Goal: Task Accomplishment & Management: Use online tool/utility

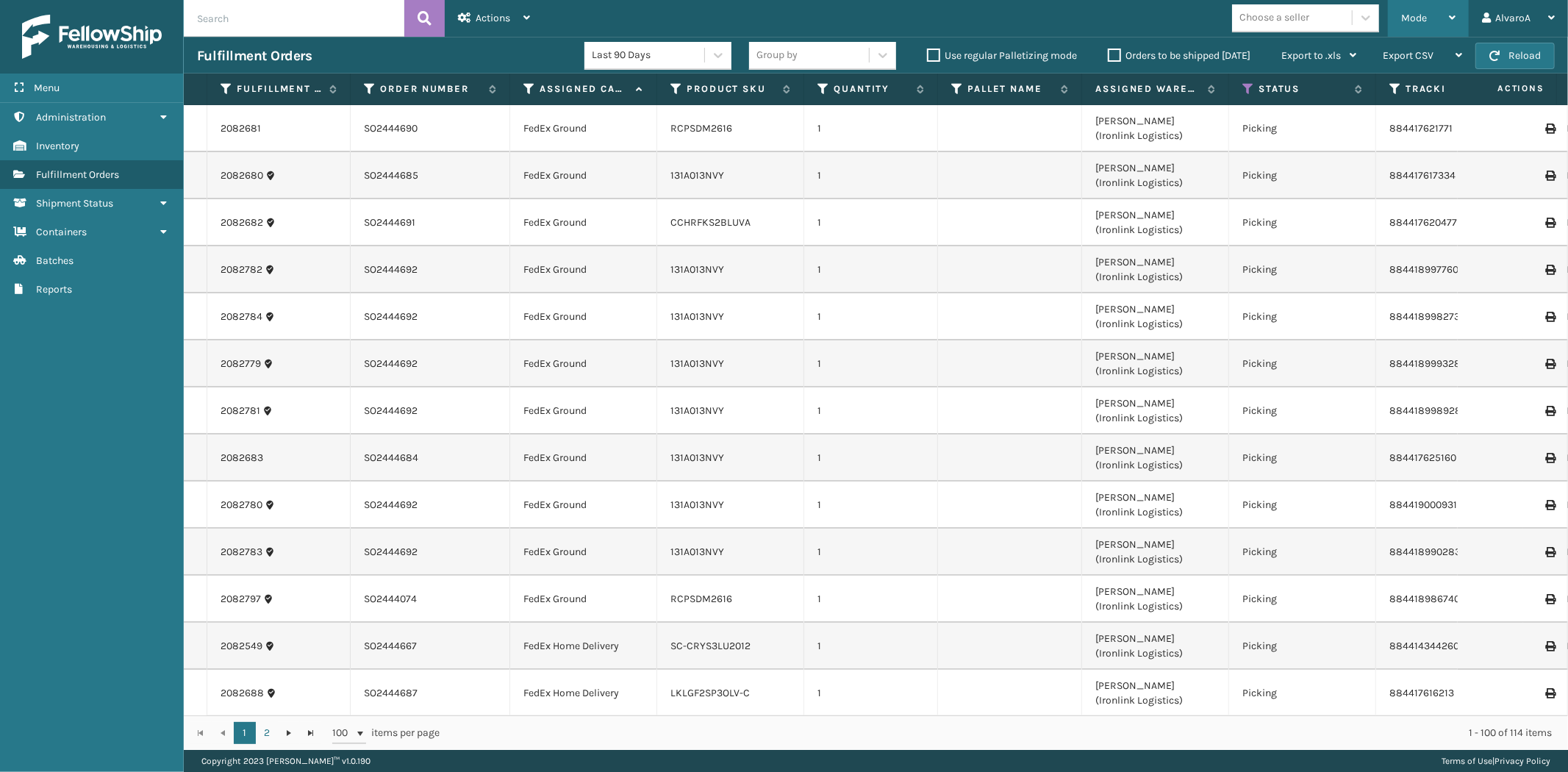
click at [1405, 18] on span "Mode" at bounding box center [1414, 18] width 25 height 13
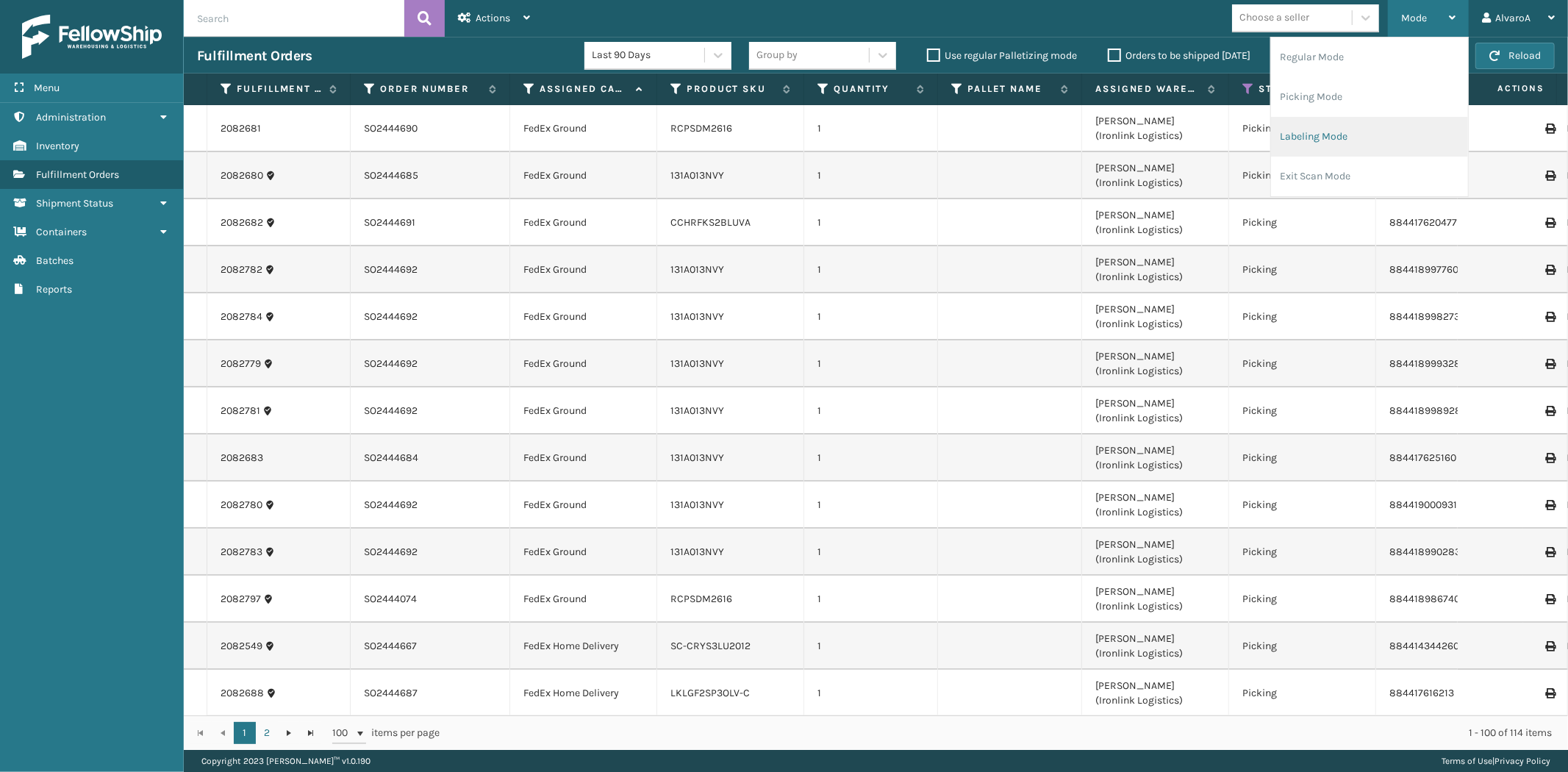
click at [1318, 131] on li "Labeling Mode" at bounding box center [1369, 137] width 197 height 40
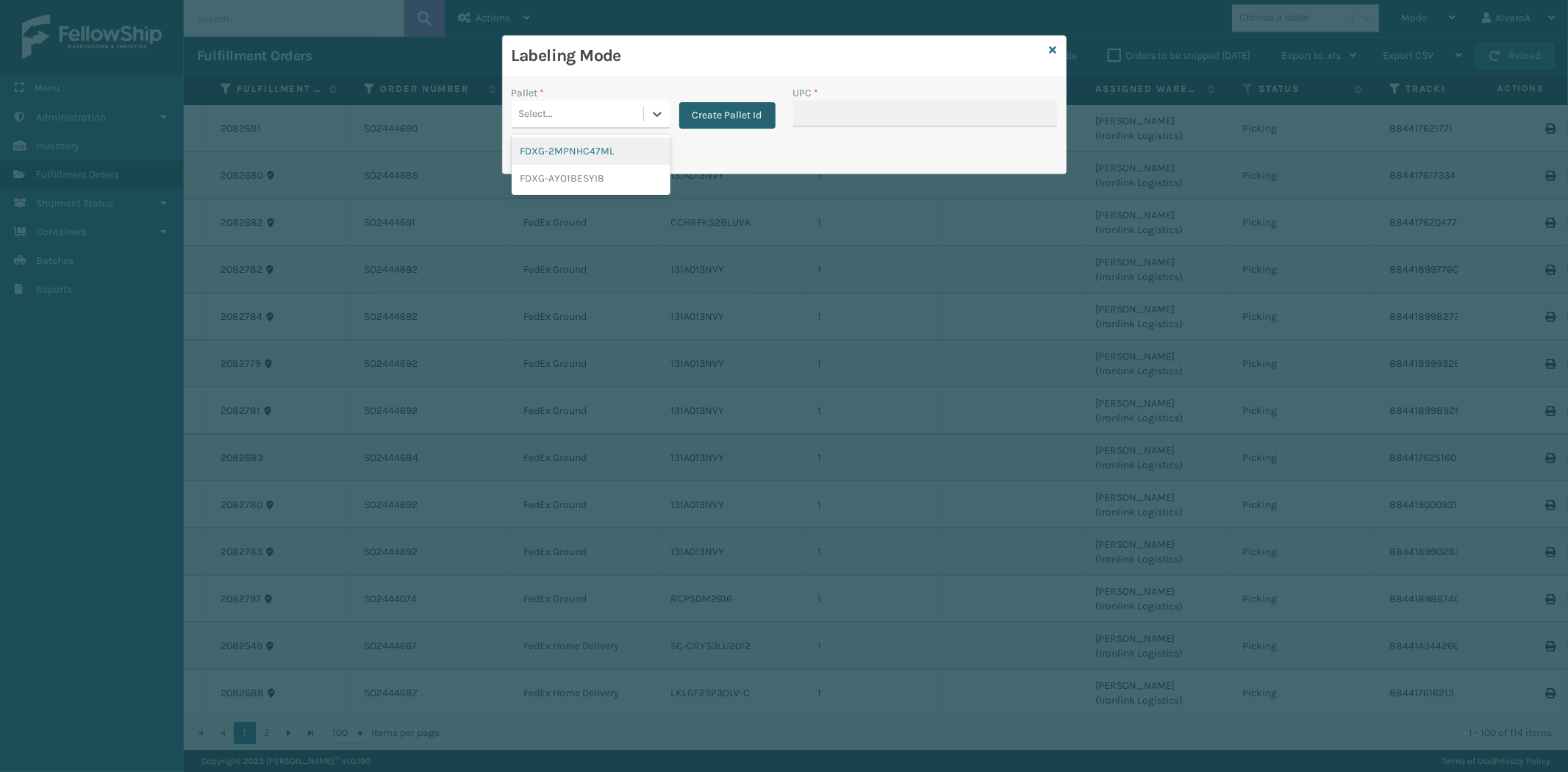
drag, startPoint x: 650, startPoint y: 111, endPoint x: 704, endPoint y: 114, distance: 54.1
click at [652, 111] on div at bounding box center [656, 114] width 26 height 26
click at [725, 113] on button "Create Pallet Id" at bounding box center [727, 115] width 96 height 26
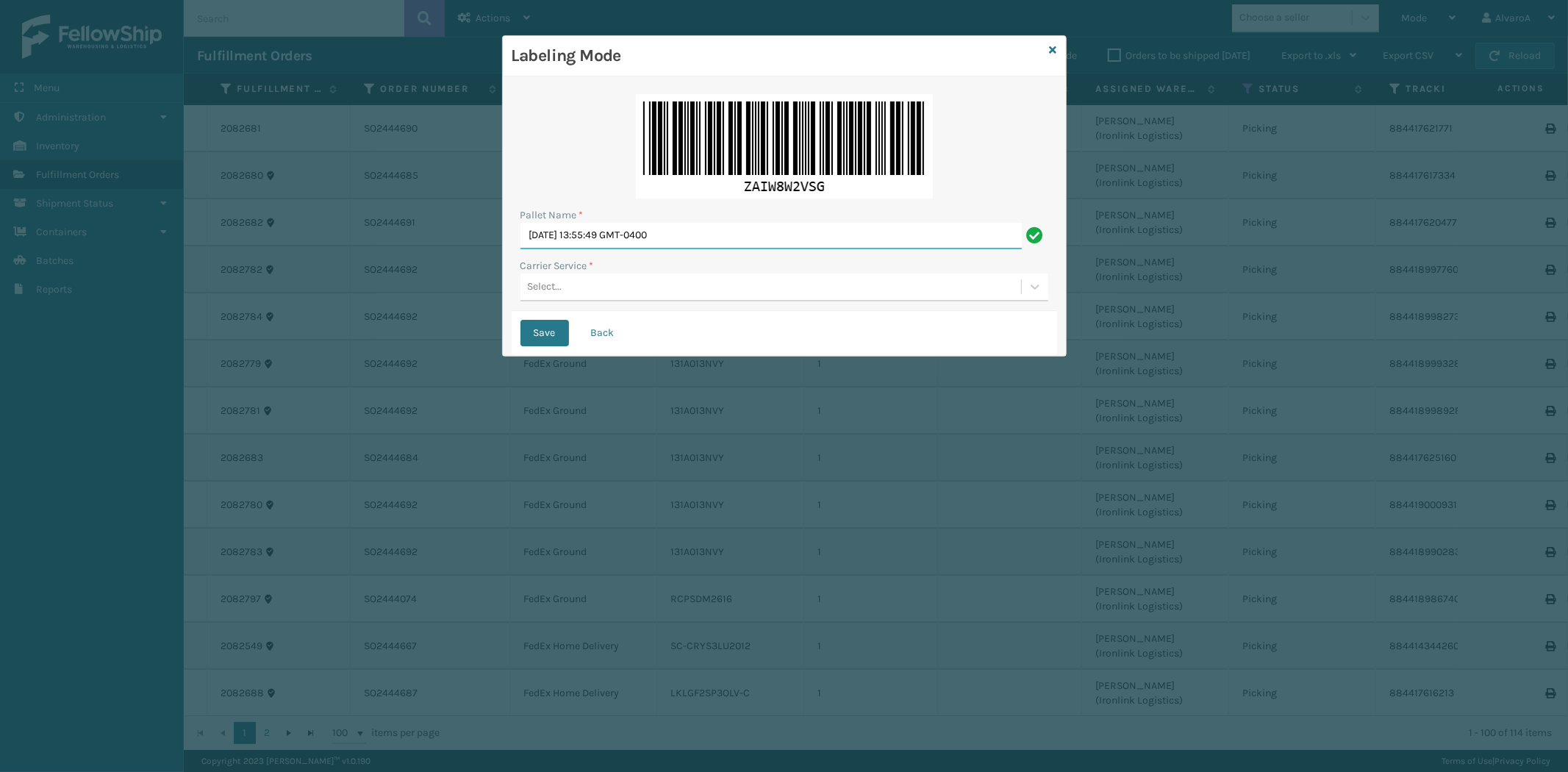
drag, startPoint x: 746, startPoint y: 228, endPoint x: 0, endPoint y: 287, distance: 748.3
click at [2, 280] on div "Labeling Mode Pallet Name * [DATE] 13:55:49 GMT-0400 Carrier Service * Select..…" at bounding box center [784, 386] width 1568 height 772
type input "l"
type input "LPN 508551"
click at [566, 295] on div "Select..." at bounding box center [770, 287] width 500 height 24
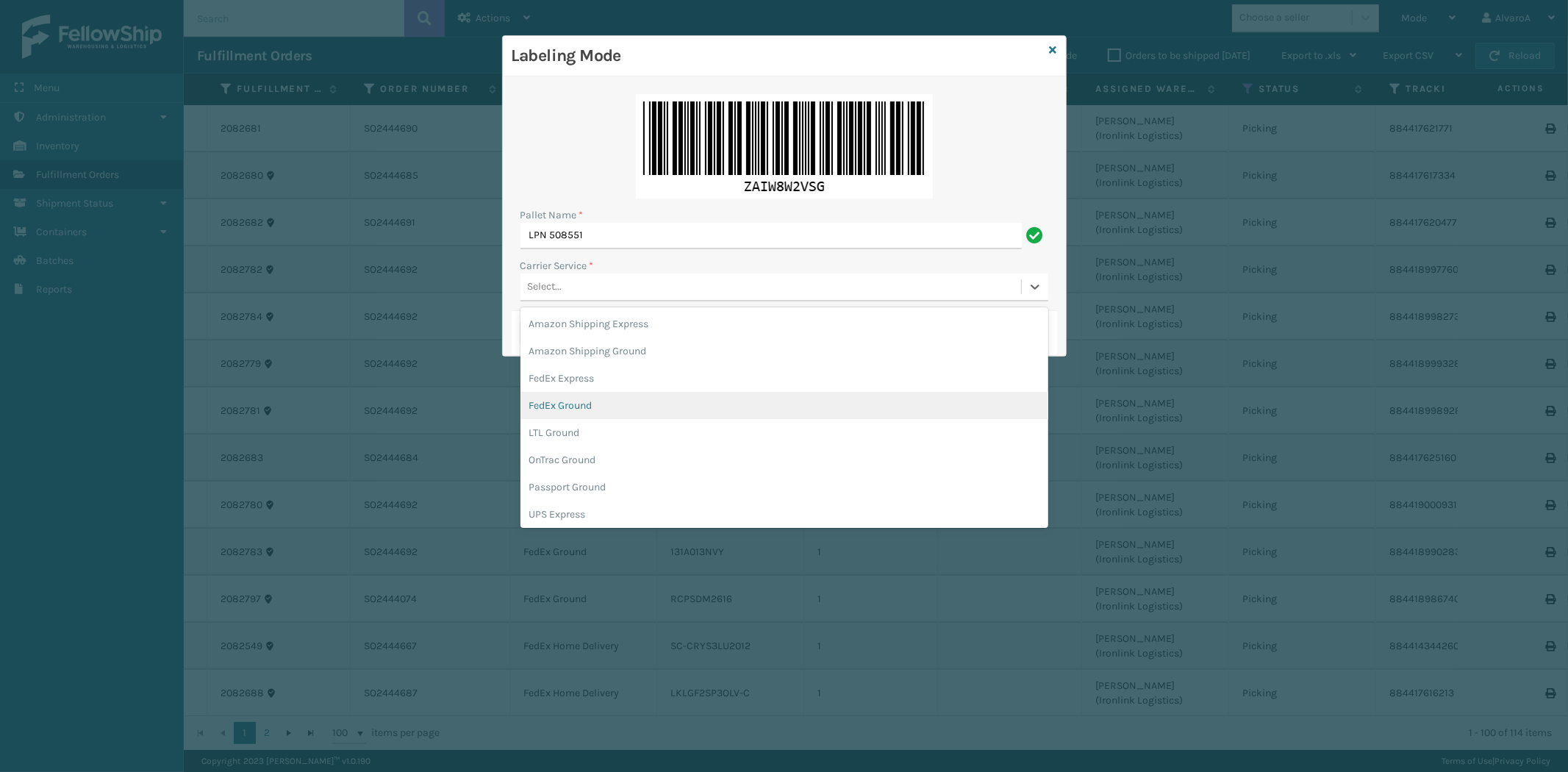
click at [592, 407] on div "FedEx Ground" at bounding box center [784, 405] width 527 height 27
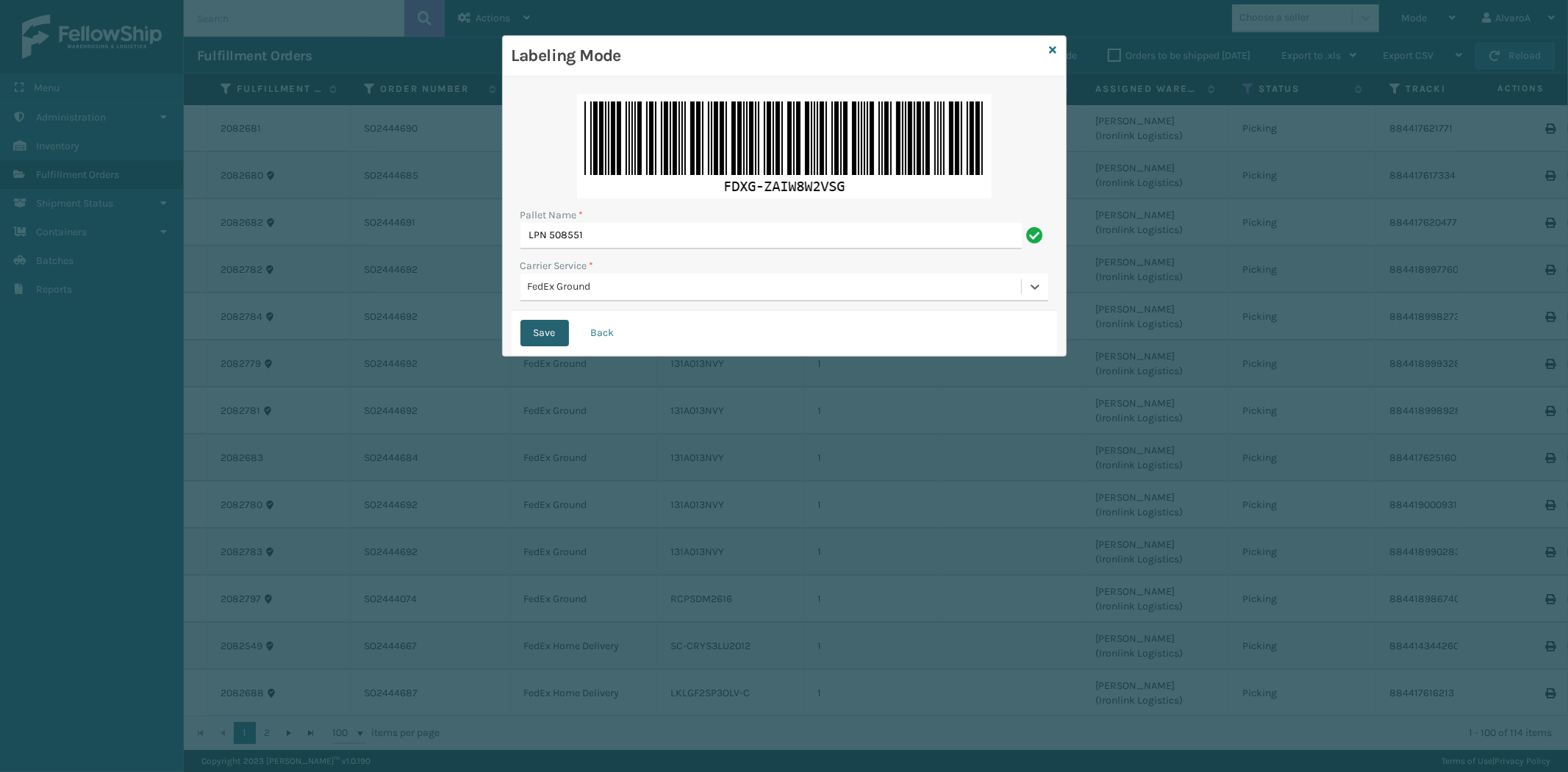
click at [554, 328] on button "Save" at bounding box center [544, 333] width 49 height 26
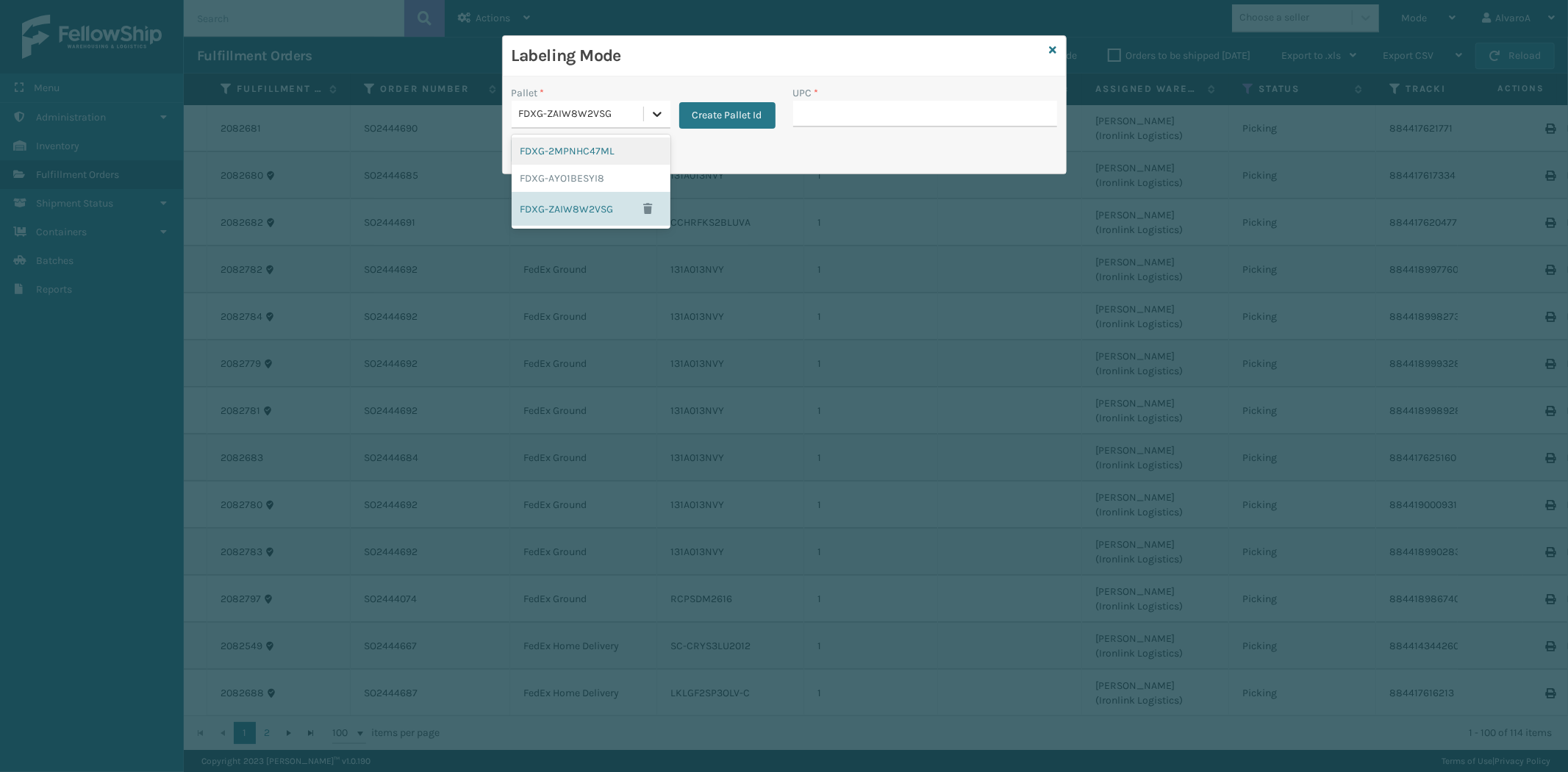
click at [650, 121] on icon at bounding box center [657, 114] width 14 height 14
click at [590, 206] on div "FDXG-ZAIW8W2VSG" at bounding box center [591, 209] width 159 height 33
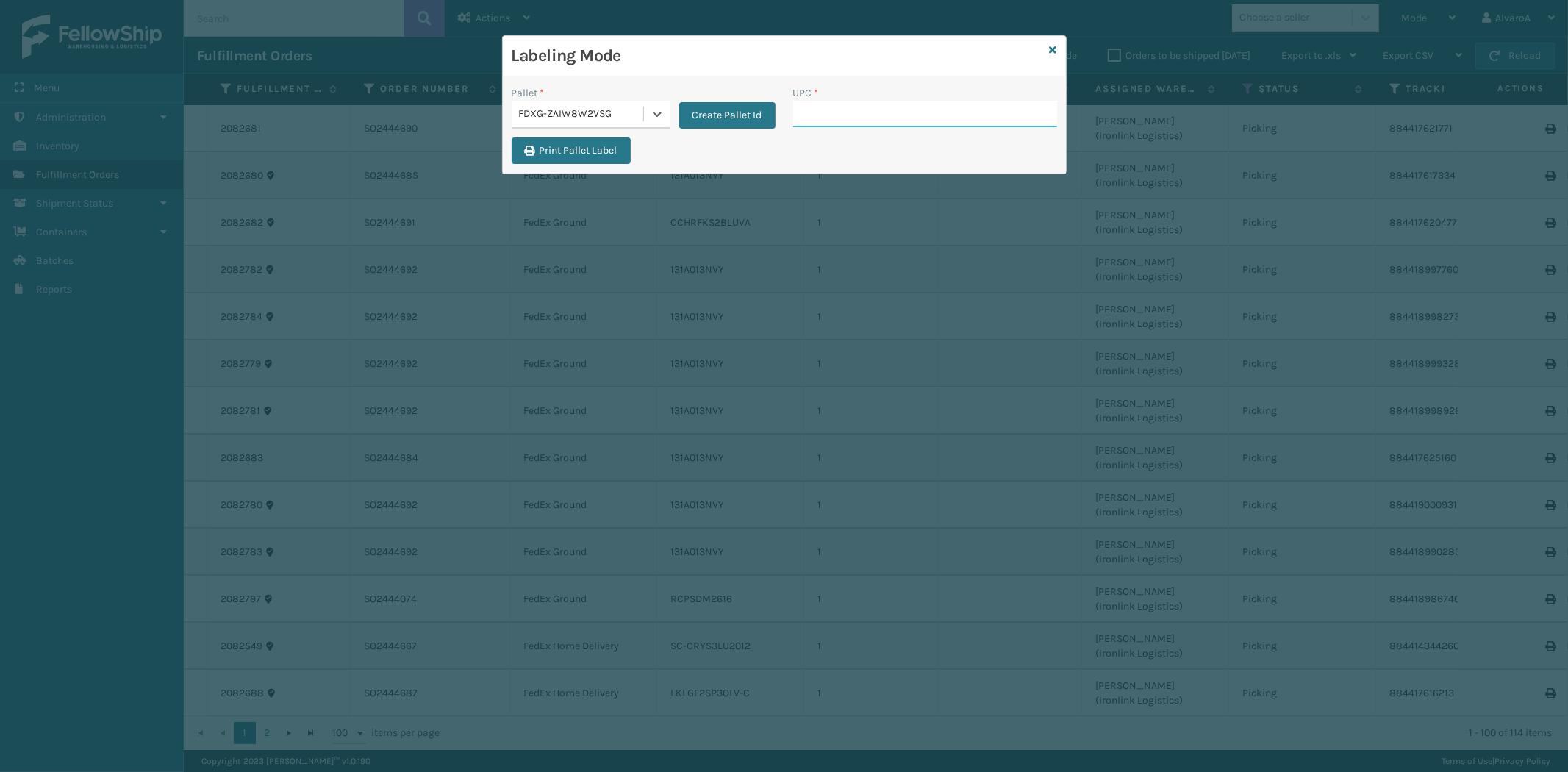
click at [816, 121] on input "UPC *" at bounding box center [925, 114] width 264 height 26
click at [819, 119] on input "UPC *" at bounding box center [925, 114] width 264 height 26
click at [857, 121] on input "UPC *" at bounding box center [925, 114] width 264 height 26
type input "131A013NVY"
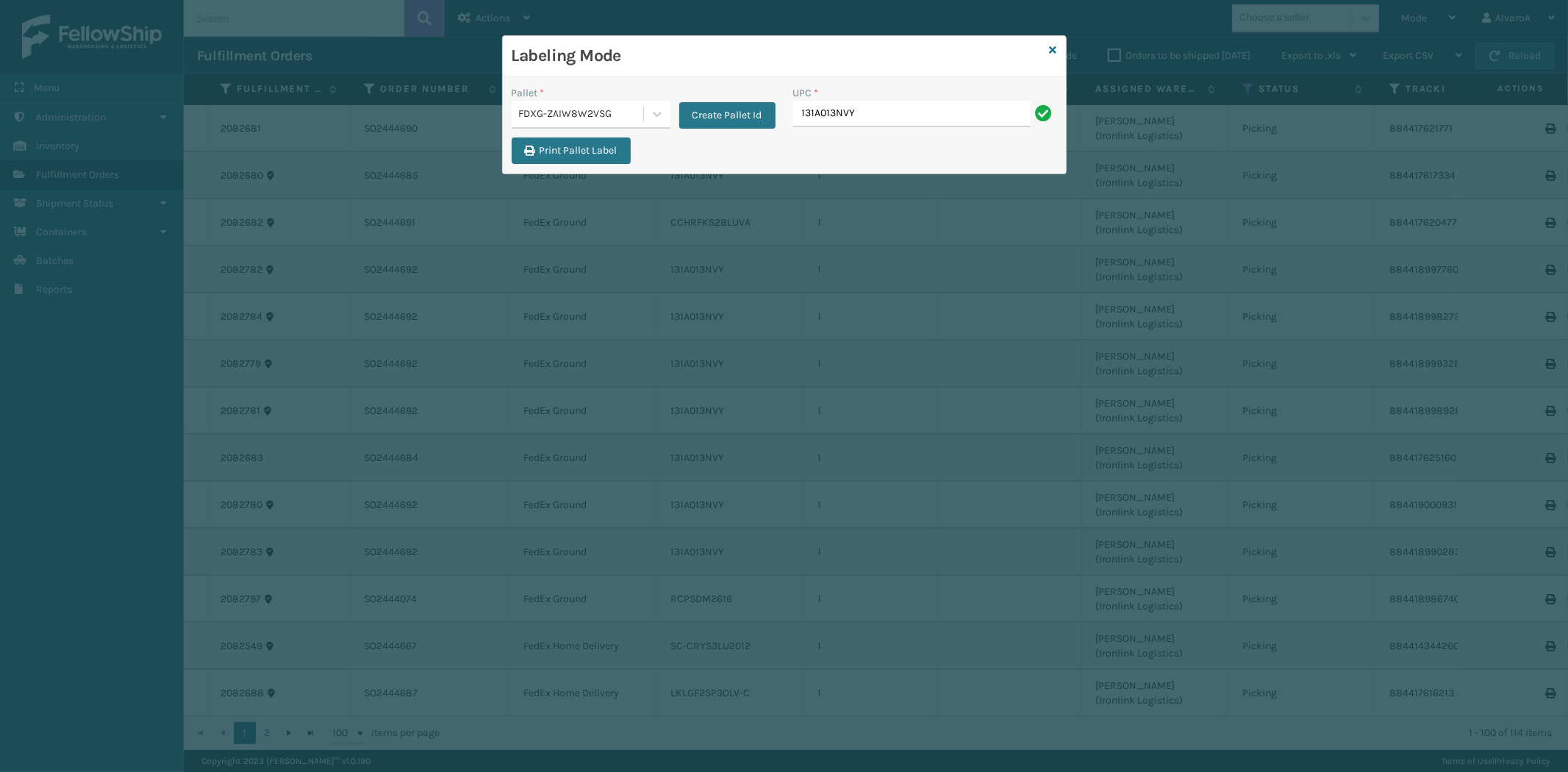
type input "131A013NVY"
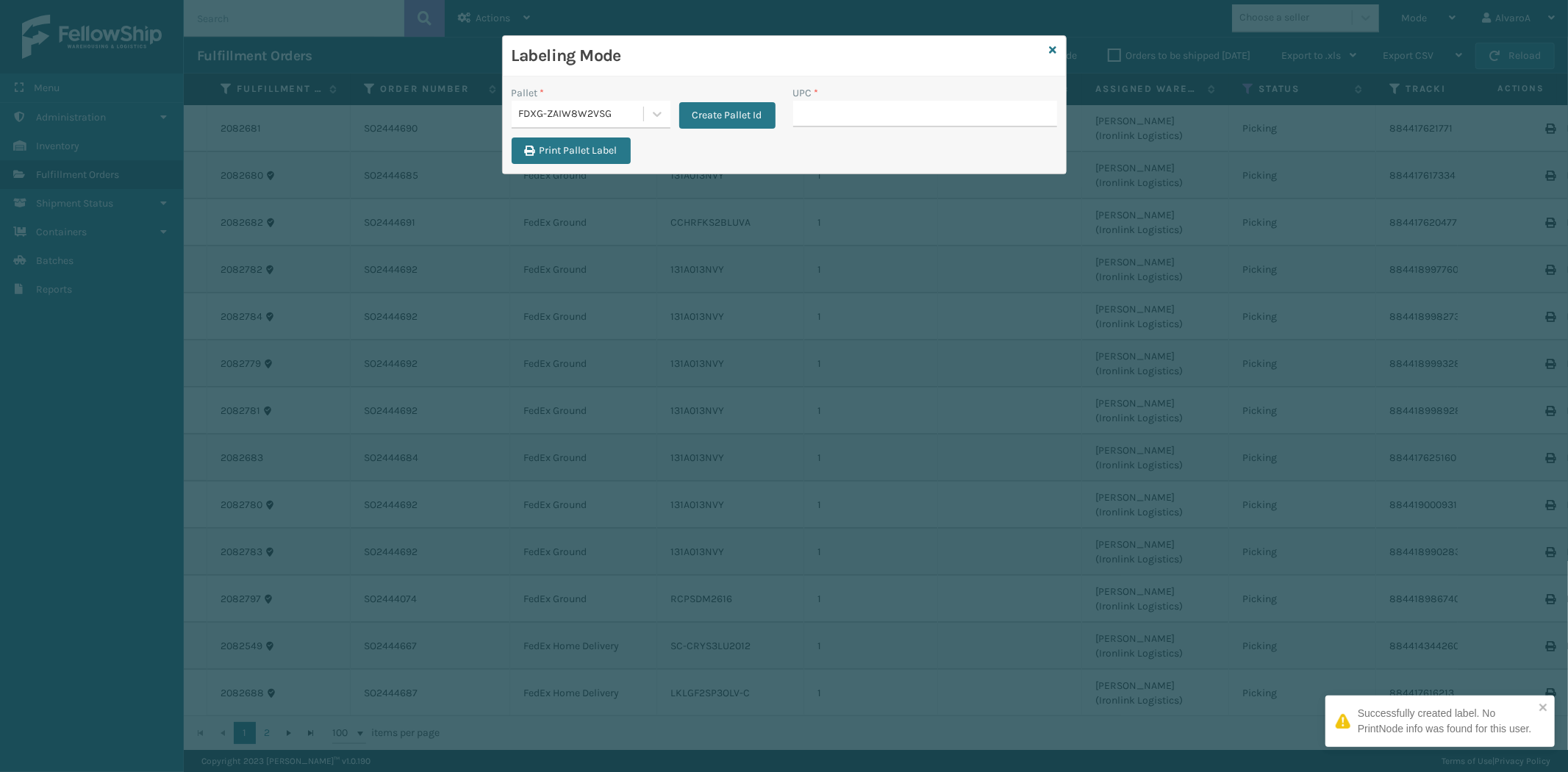
type input "131A013NVY"
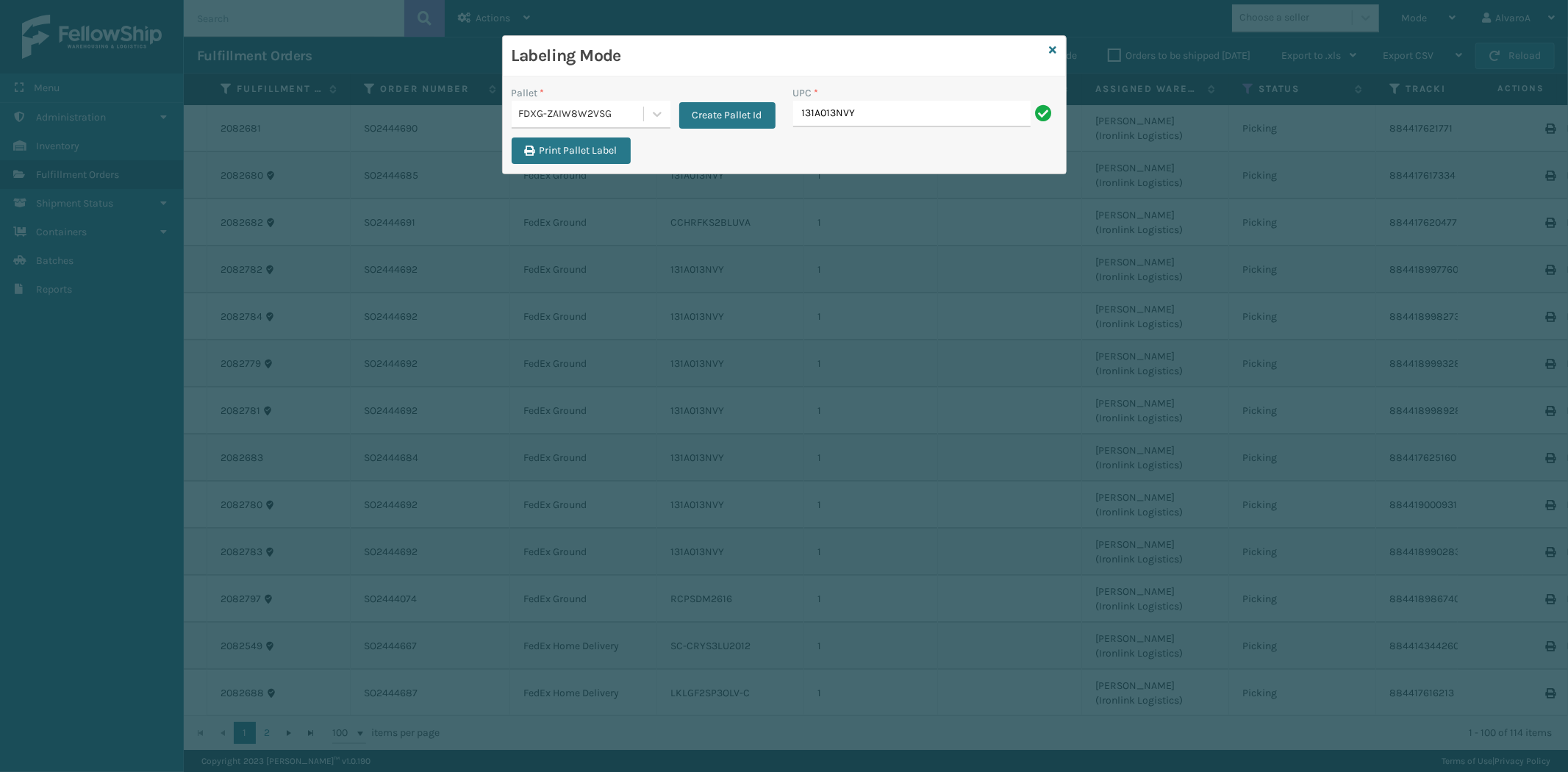
type input "131A013NVY"
type input "CCHRFKS2BLUVA"
type input "LKLGF2SP3GU3073"
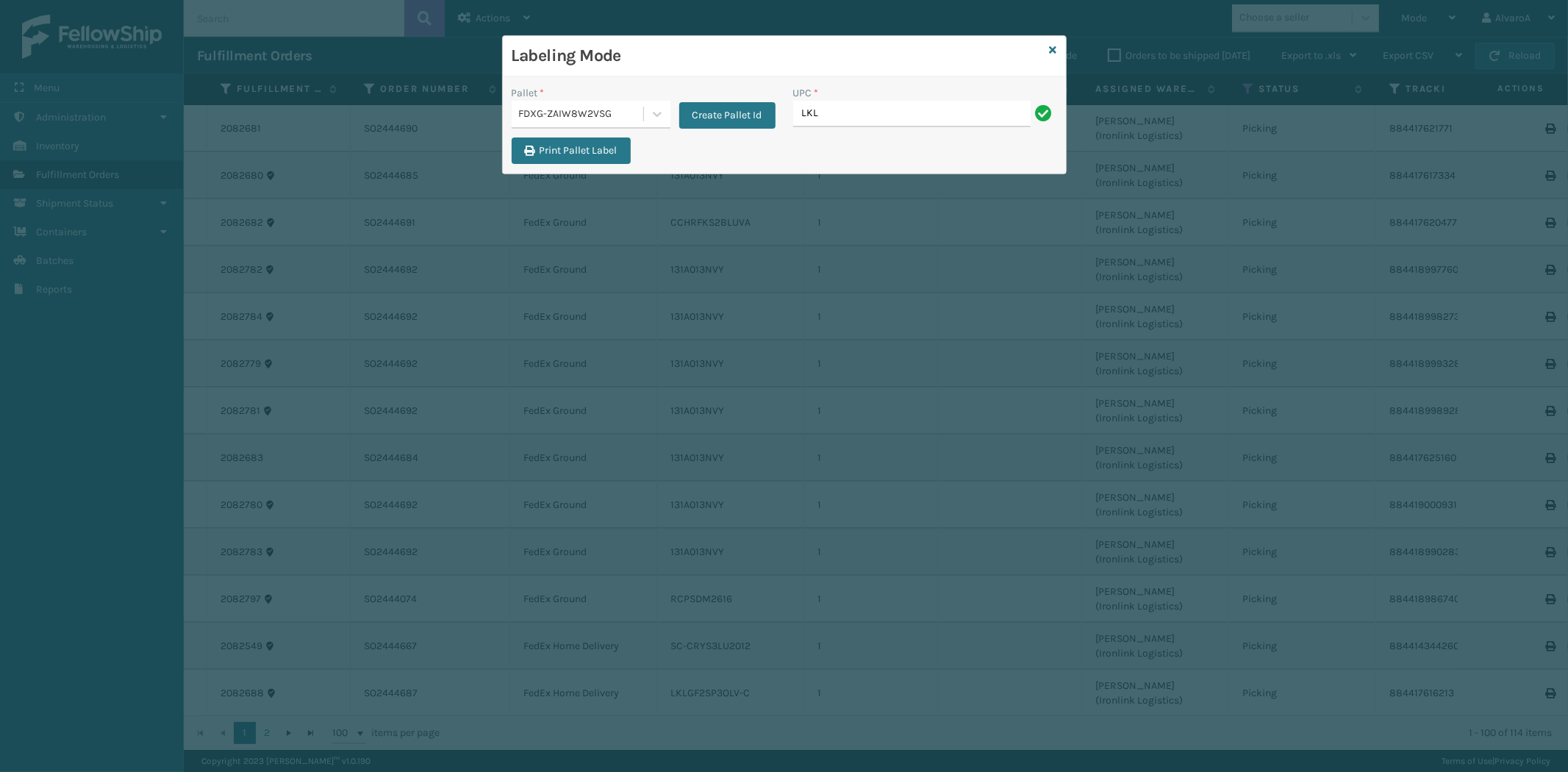
type input "LKLGF2SP3OLV-C"
type input "RCPSDM2616"
type input "SC-CRYS3LU2012"
type input "CCHRFKS1M26BRRA"
click at [1055, 47] on icon at bounding box center [1052, 49] width 7 height 10
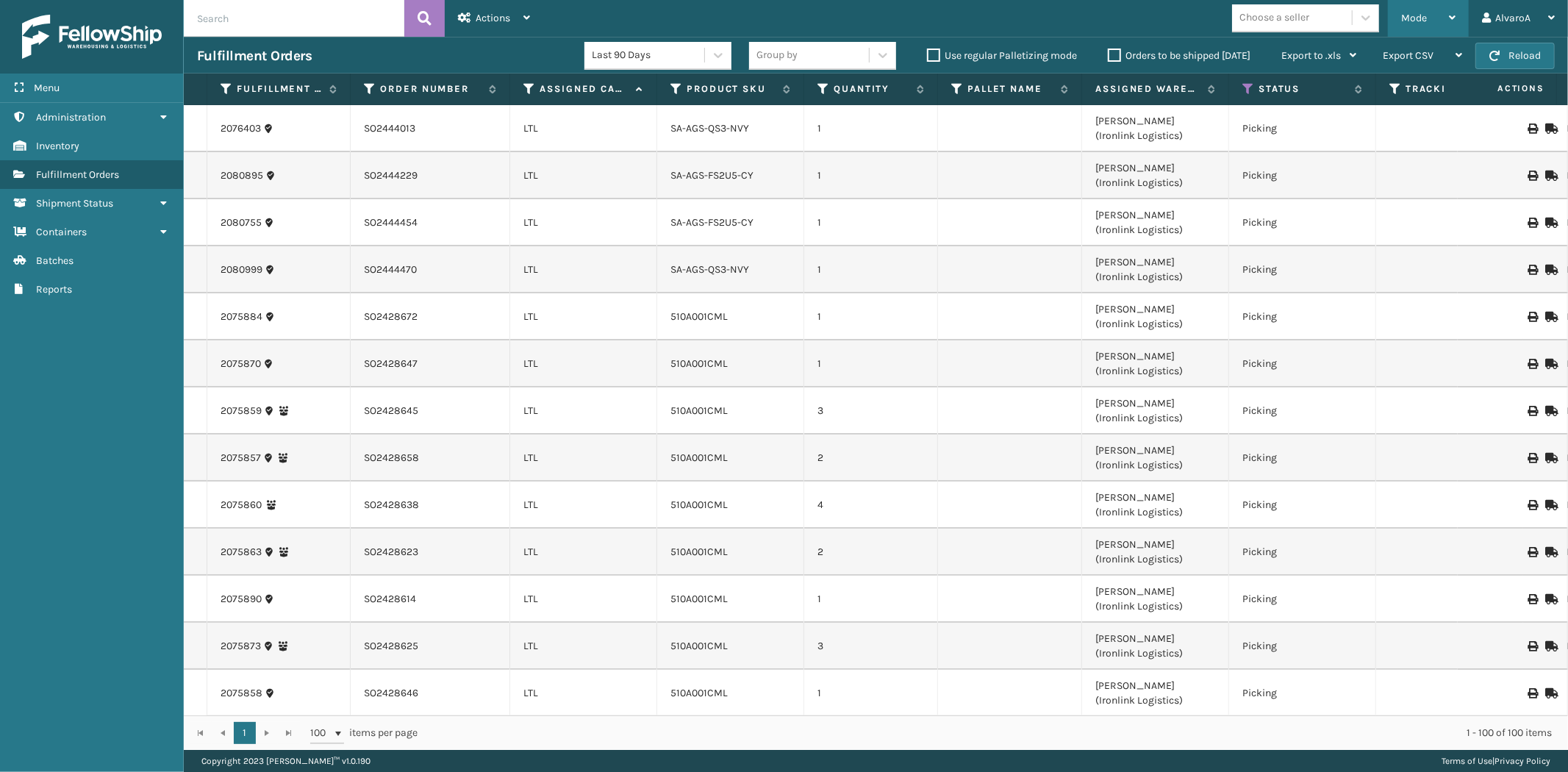
click at [1400, 15] on div "Mode Regular Mode Picking Mode Labeling Mode Exit Scan Mode" at bounding box center [1428, 18] width 81 height 37
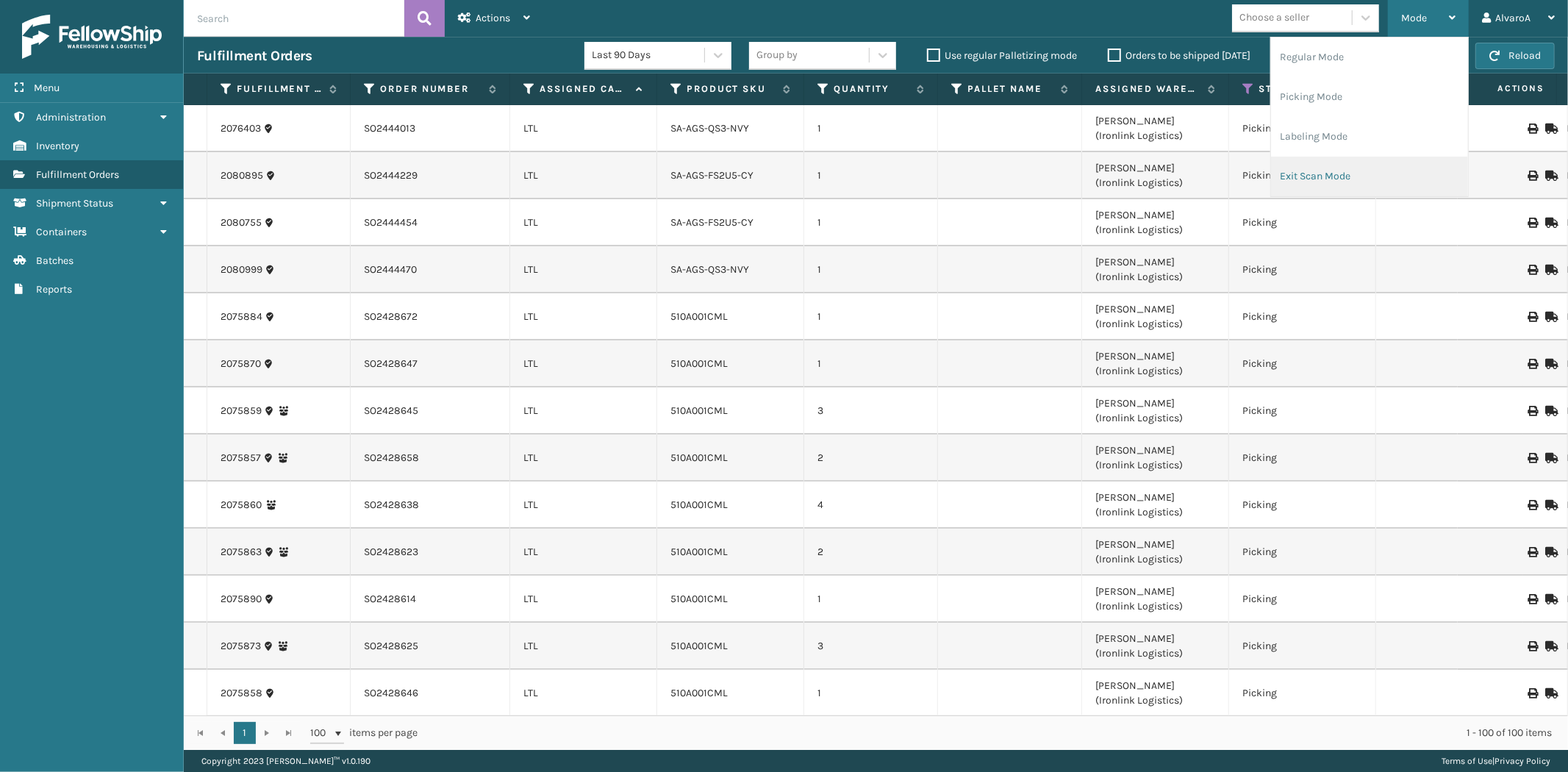
click at [1285, 170] on li "Exit Scan Mode" at bounding box center [1369, 177] width 197 height 40
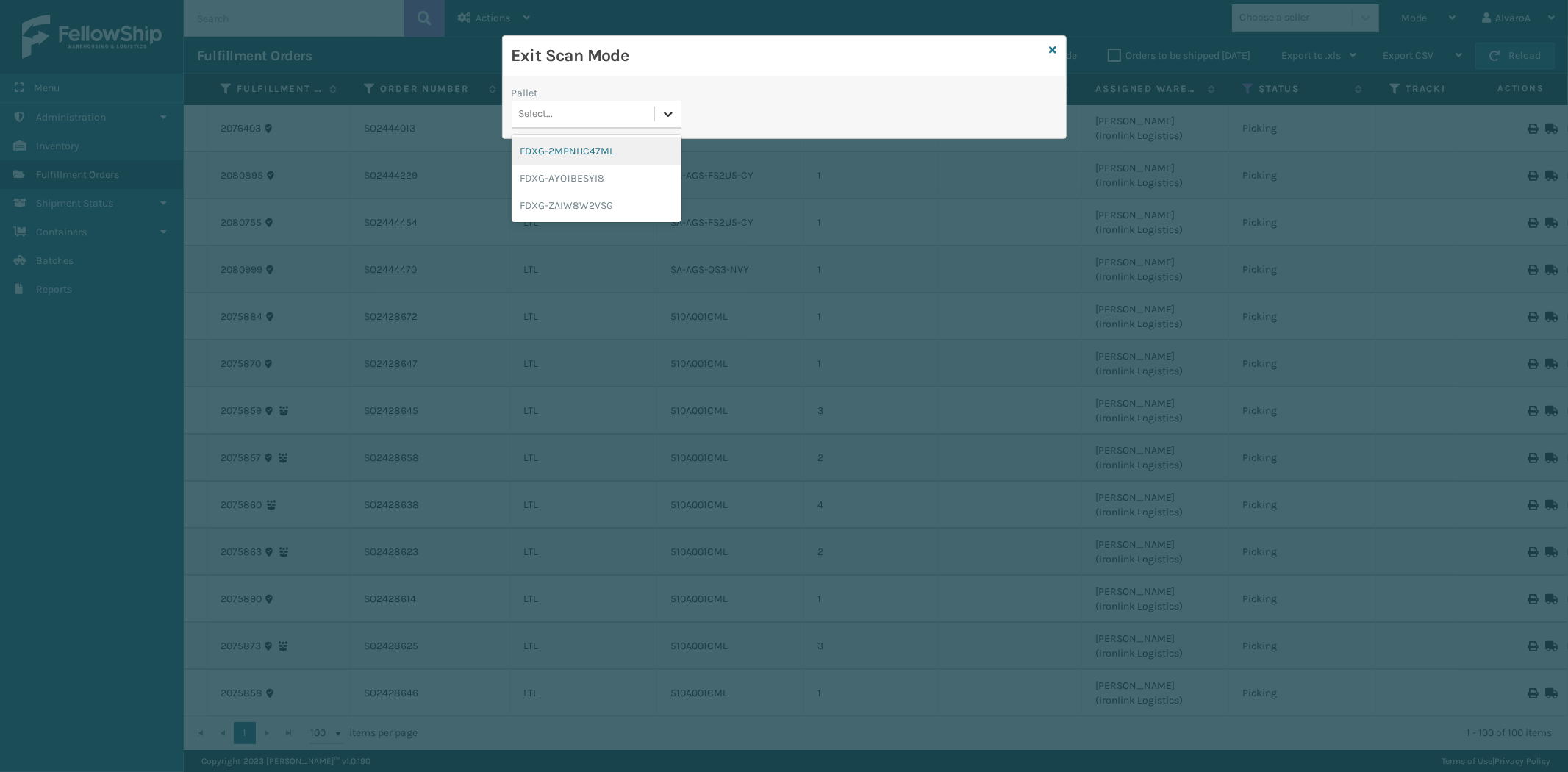
click at [672, 115] on icon at bounding box center [668, 114] width 14 height 14
click at [562, 199] on div "FDXG-ZAIW8W2VSG" at bounding box center [596, 205] width 169 height 27
